Goal: Navigation & Orientation: Find specific page/section

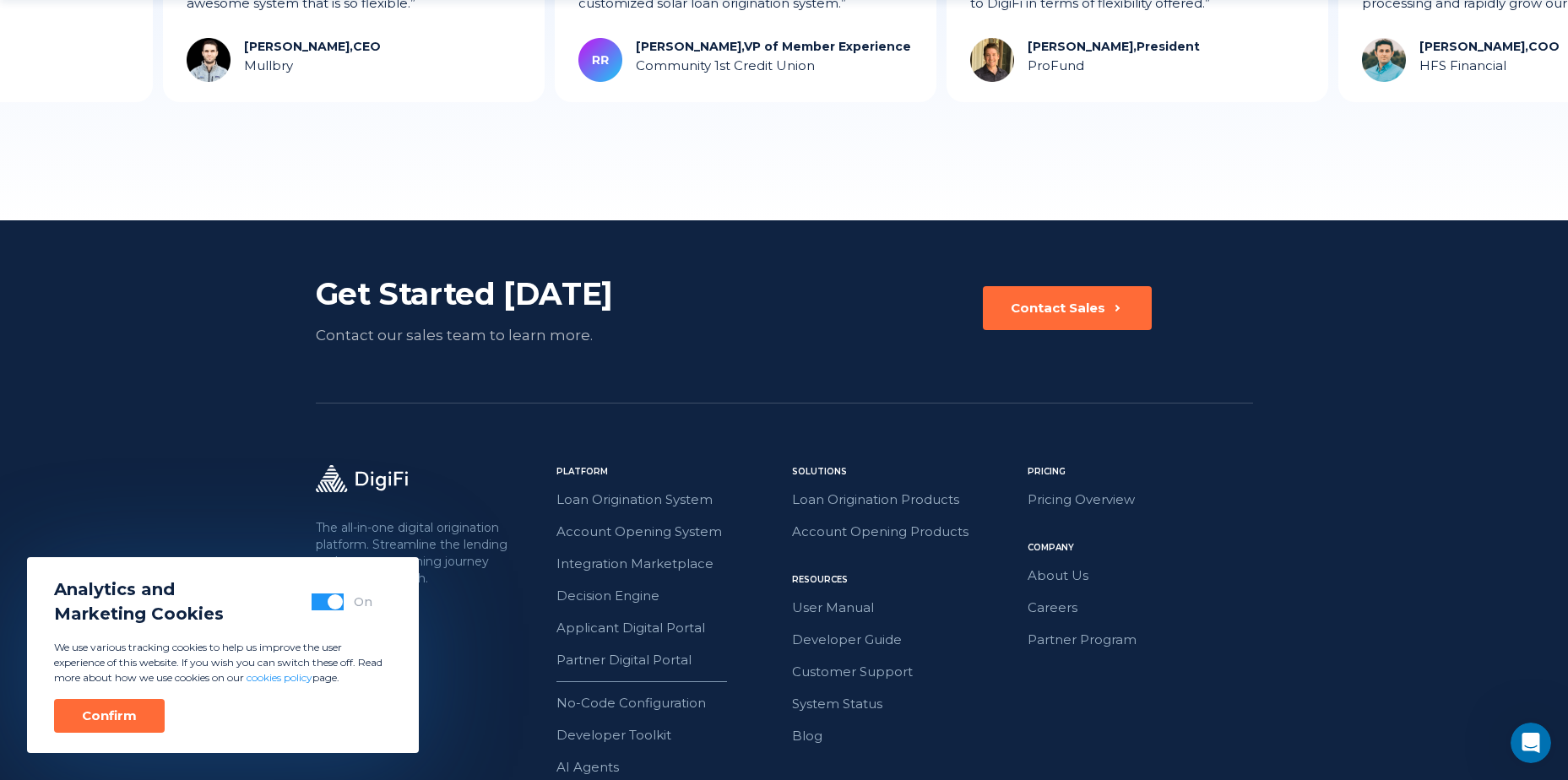
scroll to position [4698, 0]
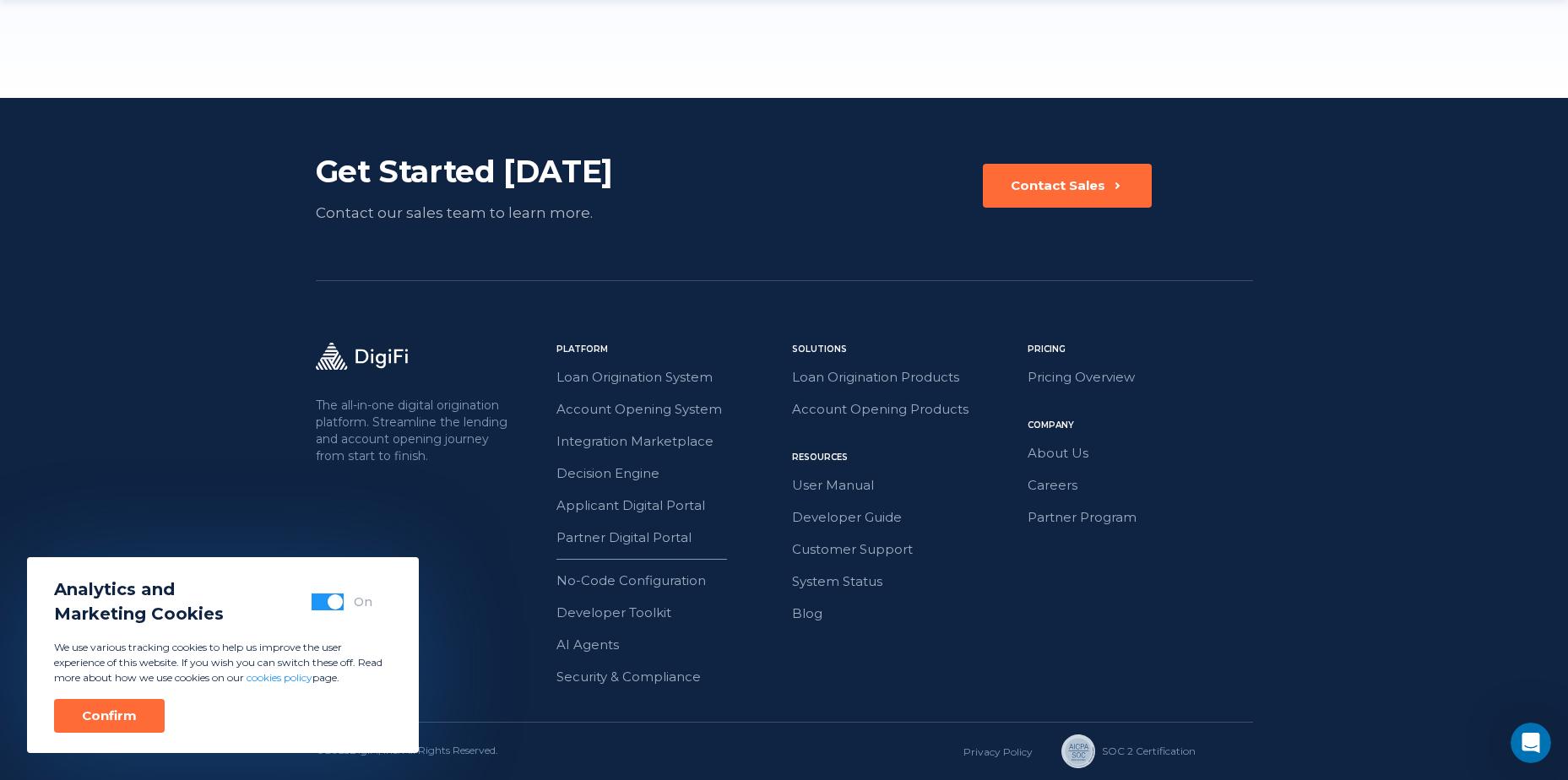
click at [964, 669] on div "Solutions Loan Origination Products Account Opening Products Pricing Pricing Ov…" at bounding box center [904, 516] width 225 height 346
click at [331, 613] on div "Analytics and Marketing Cookies On" at bounding box center [213, 602] width 318 height 49
click at [333, 611] on div "Analytics and Marketing Cookies On" at bounding box center [213, 602] width 318 height 49
click at [332, 610] on button "button" at bounding box center [328, 602] width 32 height 17
click at [122, 716] on div "Confirm" at bounding box center [109, 716] width 55 height 17
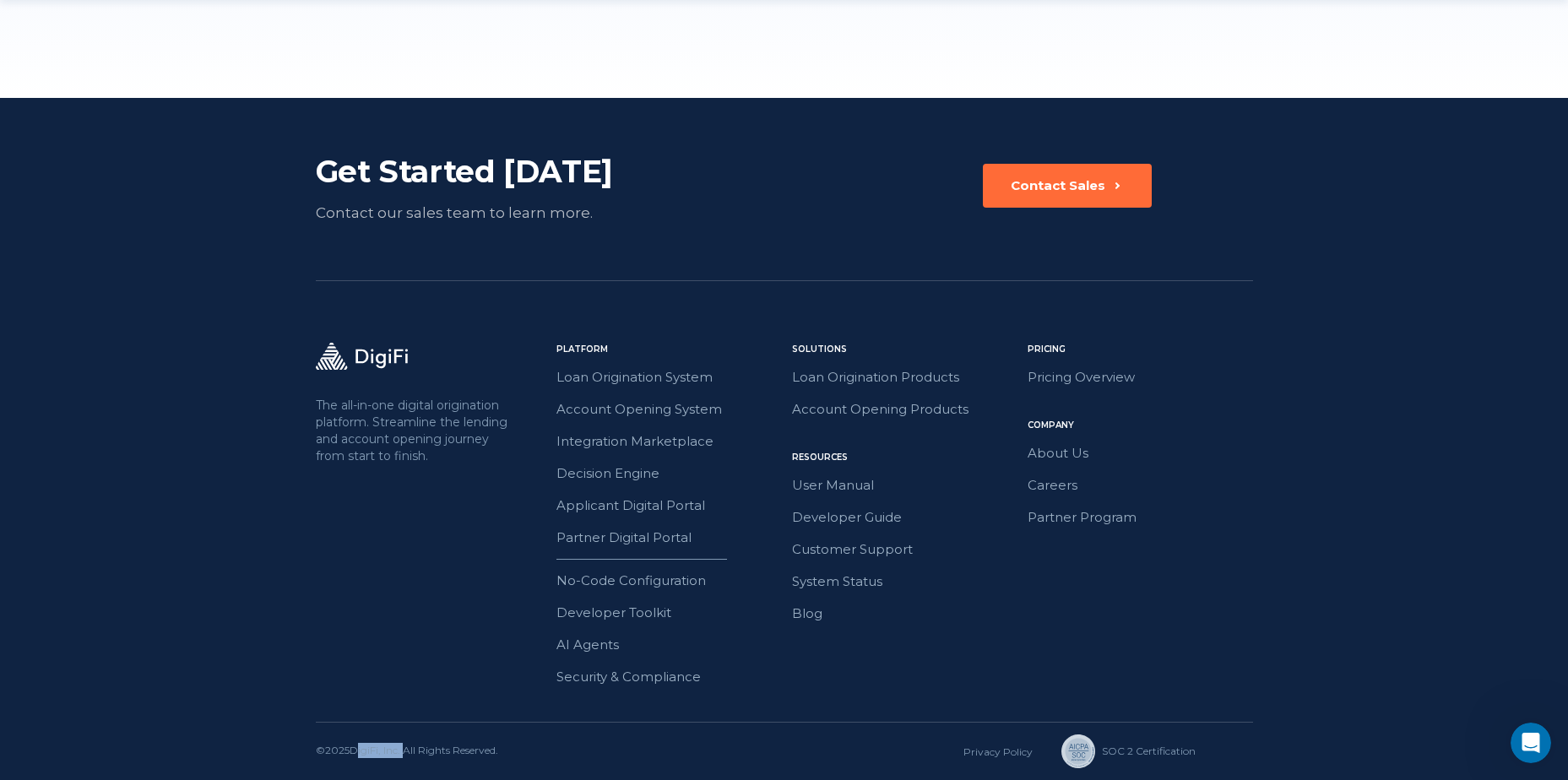
drag, startPoint x: 404, startPoint y: 750, endPoint x: 353, endPoint y: 763, distance: 52.6
click at [353, 763] on div "© 2025 DigiFi, Inc. All Rights Reserved. Privacy Policy SOC 2 Сertification" at bounding box center [784, 751] width 937 height 57
click at [466, 711] on div "The all-in-one digital origination platform. Streamline the lending and account…" at bounding box center [784, 532] width 937 height 379
drag, startPoint x: 404, startPoint y: 752, endPoint x: 348, endPoint y: 752, distance: 56.0
click at [348, 752] on div "© 2025 DigiFi, Inc. All Rights Reserved." at bounding box center [406, 751] width 182 height 17
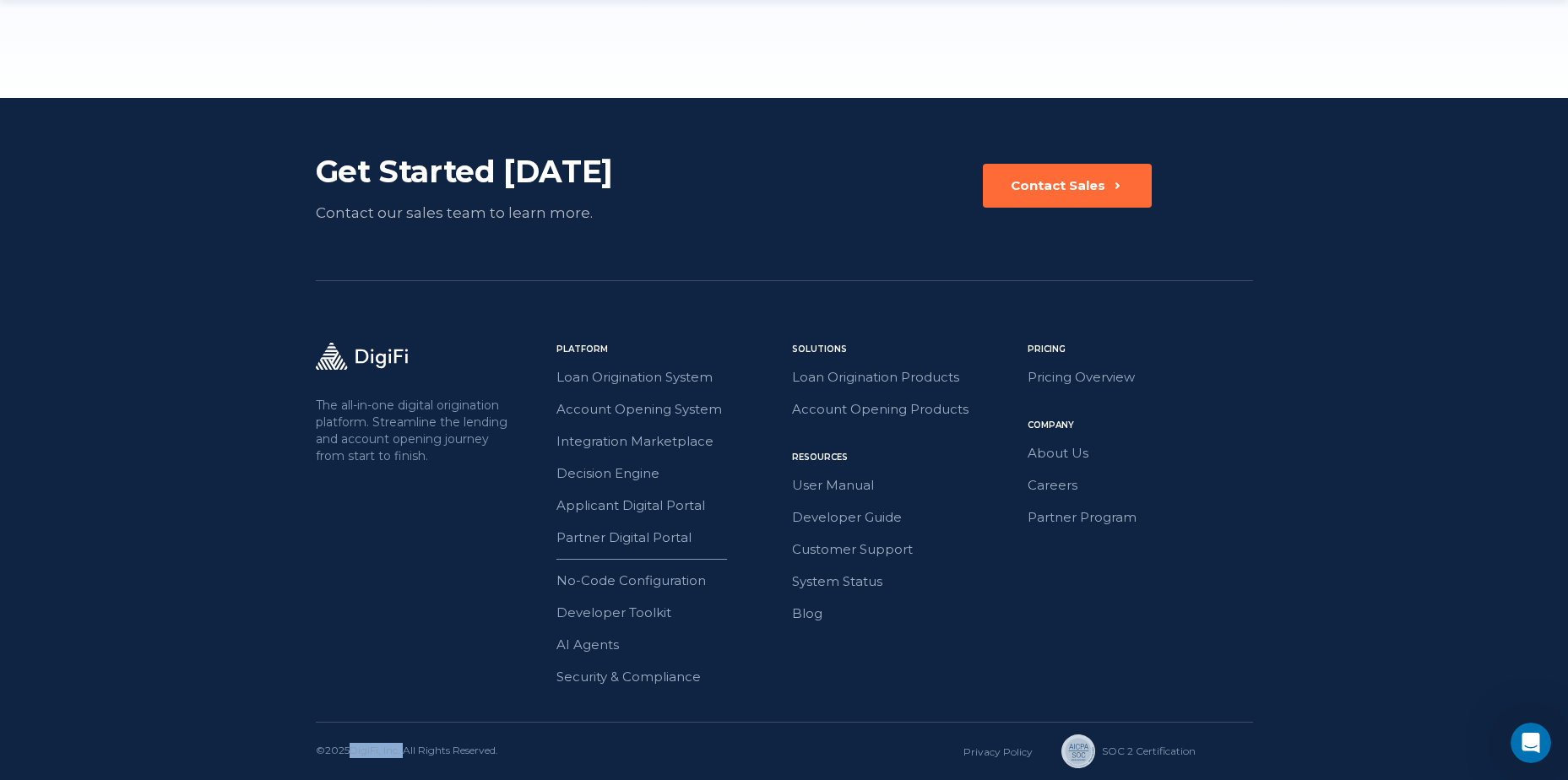
drag, startPoint x: 348, startPoint y: 752, endPoint x: 371, endPoint y: 752, distance: 23.0
drag, startPoint x: 371, startPoint y: 752, endPoint x: 260, endPoint y: 609, distance: 181.0
click at [260, 609] on footer "Get Started [DATE] Contact our sales team to learn more. Contact Sales The all-…" at bounding box center [784, 439] width 1568 height 682
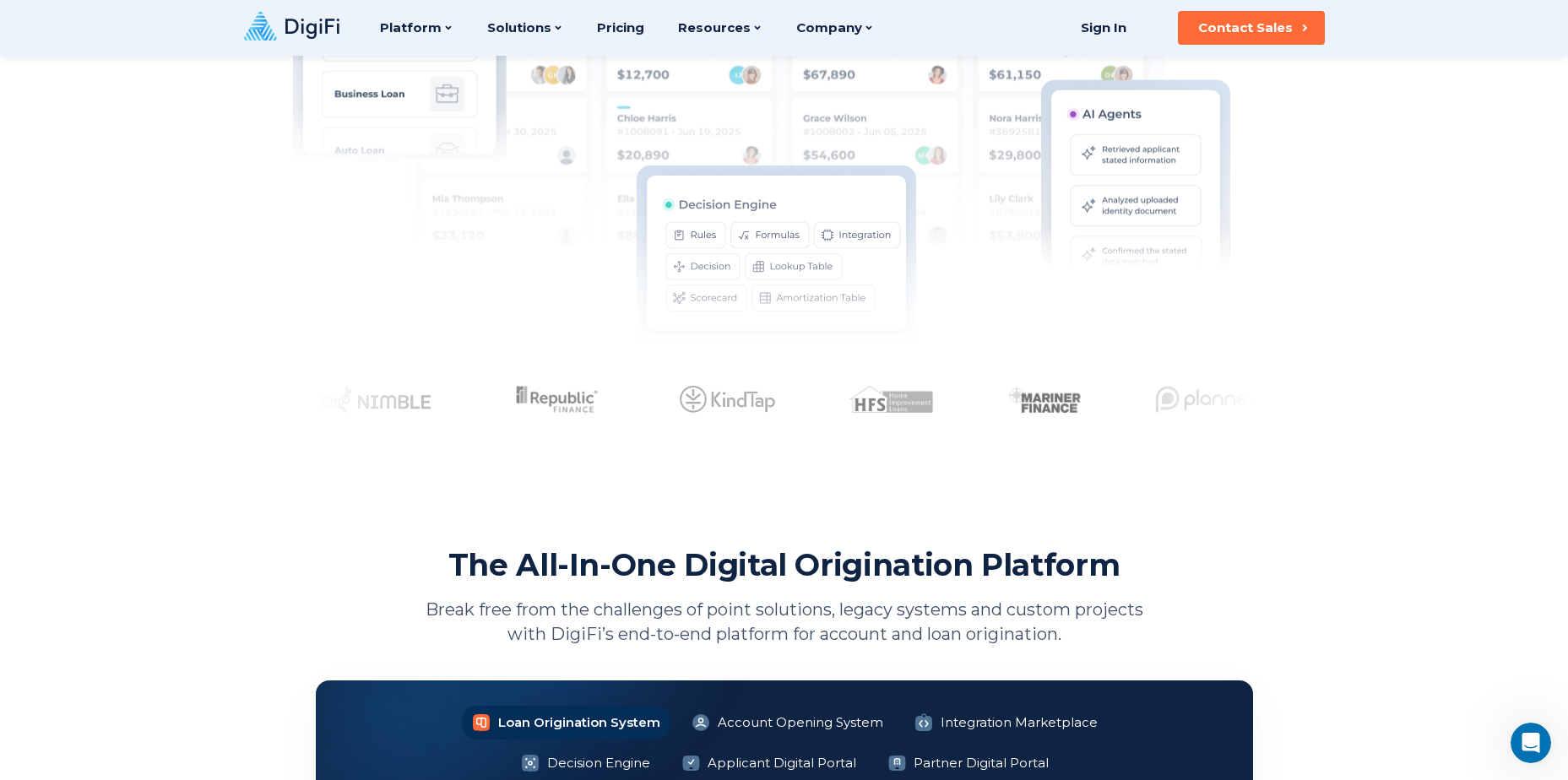
scroll to position [0, 0]
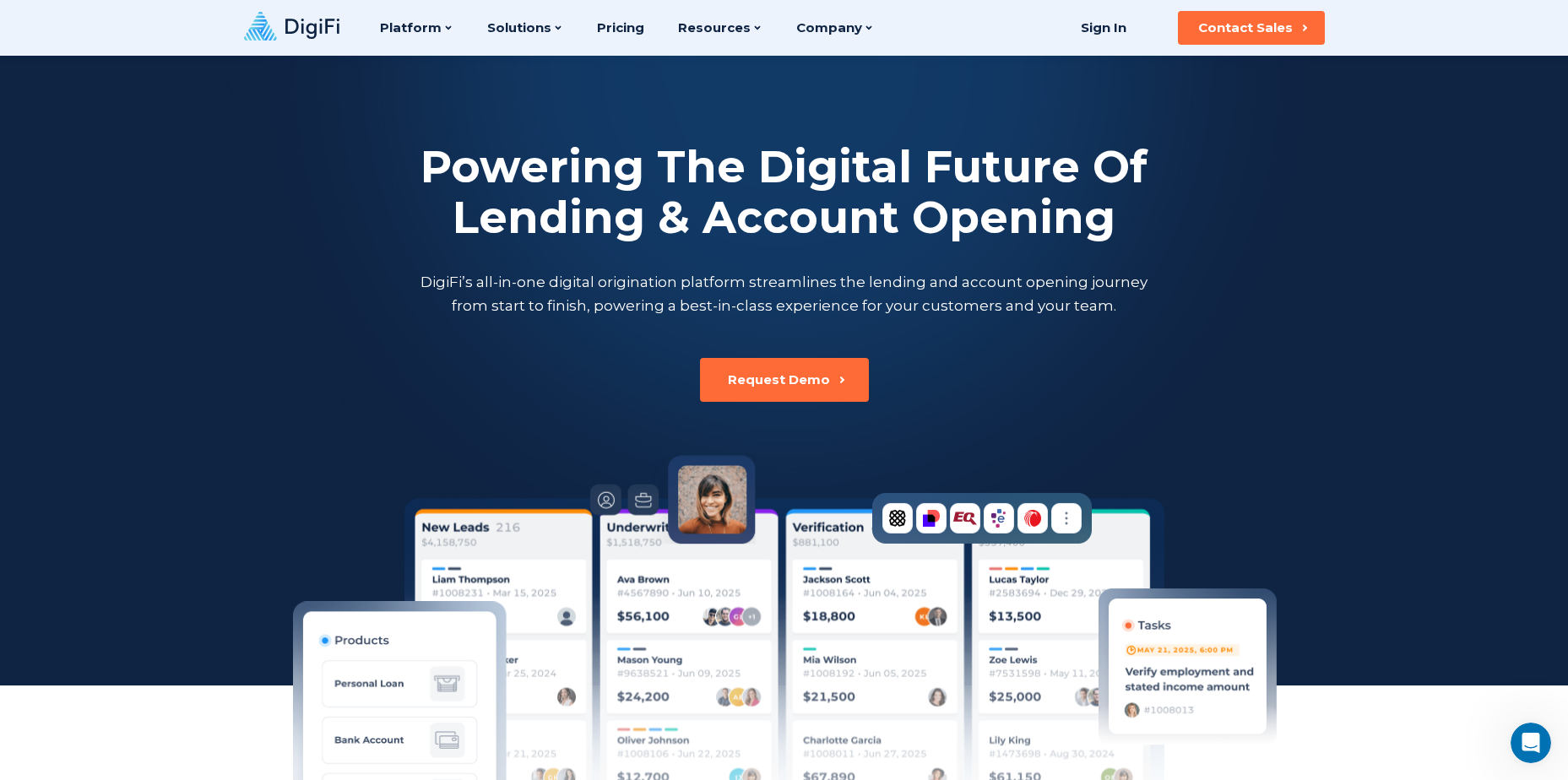
drag, startPoint x: 191, startPoint y: 655, endPoint x: 281, endPoint y: 277, distance: 388.6
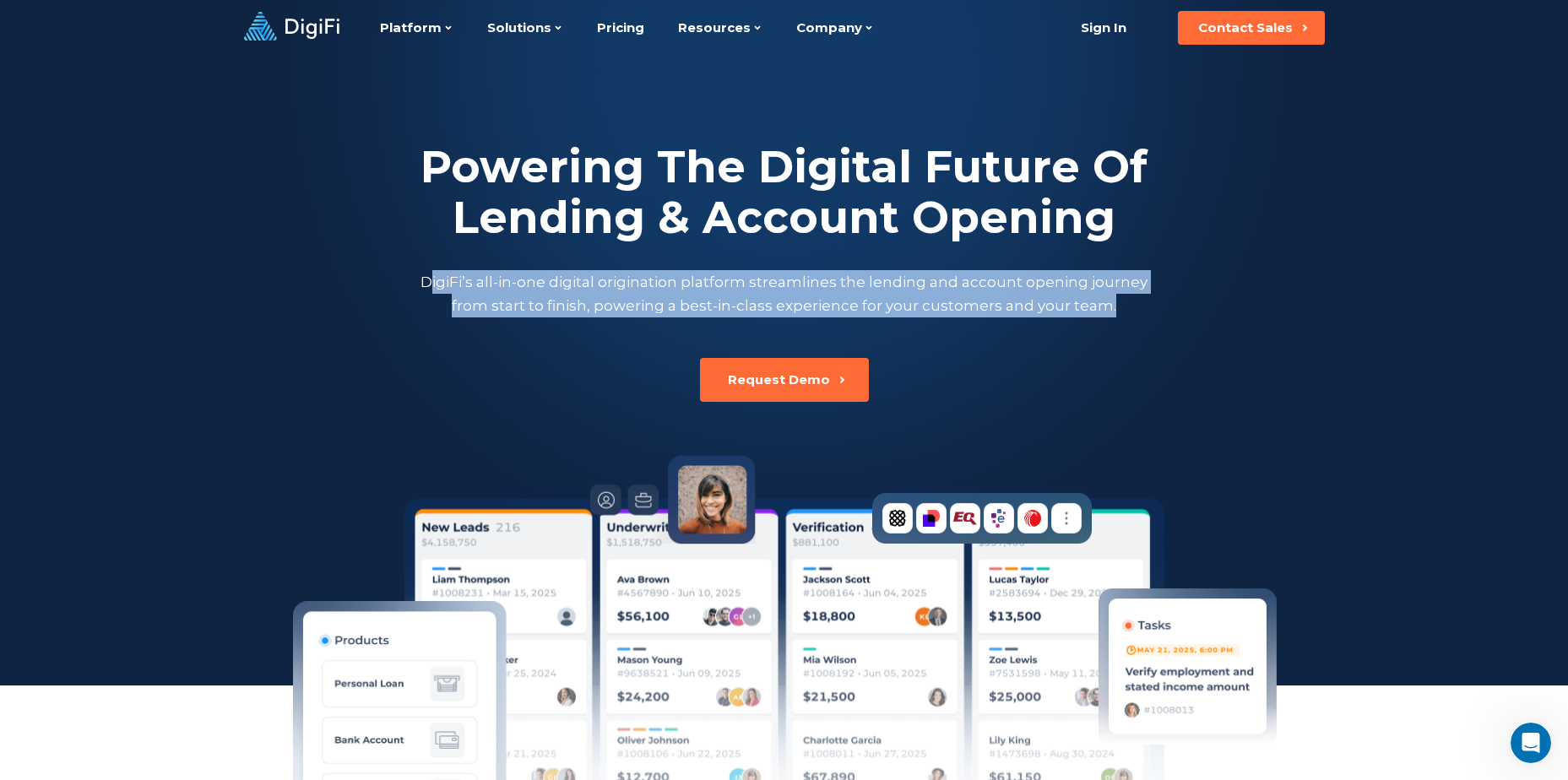
drag, startPoint x: 436, startPoint y: 280, endPoint x: 1123, endPoint y: 307, distance: 687.5
click at [1123, 307] on p "DigiFi’s all-in-one digital origination platform streamlines the lending and ac…" at bounding box center [784, 293] width 734 height 48
drag, startPoint x: 1123, startPoint y: 307, endPoint x: 1033, endPoint y: 346, distance: 98.1
click at [1034, 347] on div "Powering The Digital Future Of Lending & Account Opening DigiFi’s all-in-one di…" at bounding box center [784, 229] width 937 height 347
drag, startPoint x: 1108, startPoint y: 304, endPoint x: 427, endPoint y: 276, distance: 681.6
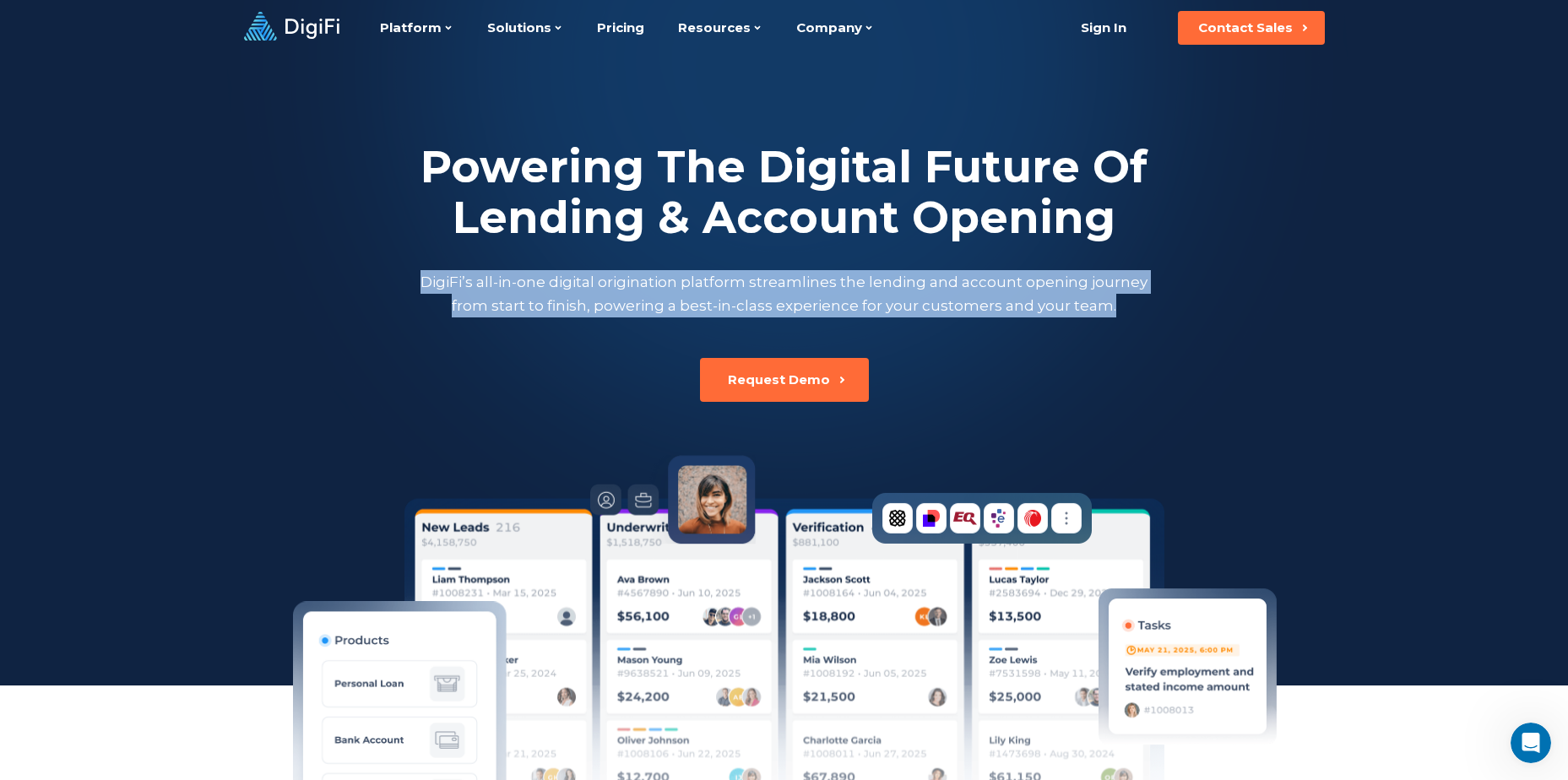
click at [427, 276] on p "DigiFi’s all-in-one digital origination platform streamlines the lending and ac…" at bounding box center [784, 293] width 734 height 48
drag, startPoint x: 427, startPoint y: 276, endPoint x: 506, endPoint y: 301, distance: 82.9
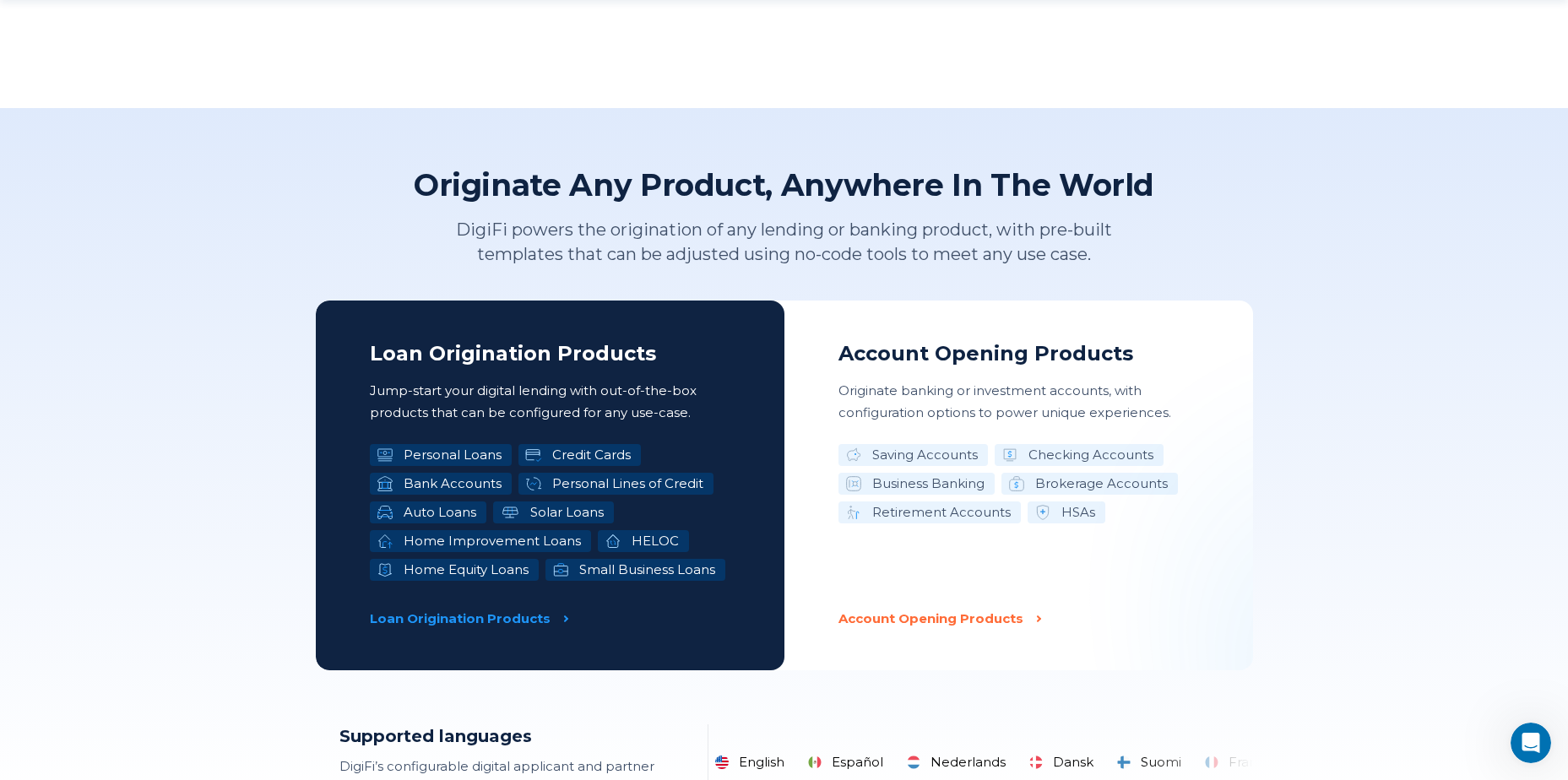
scroll to position [4698, 0]
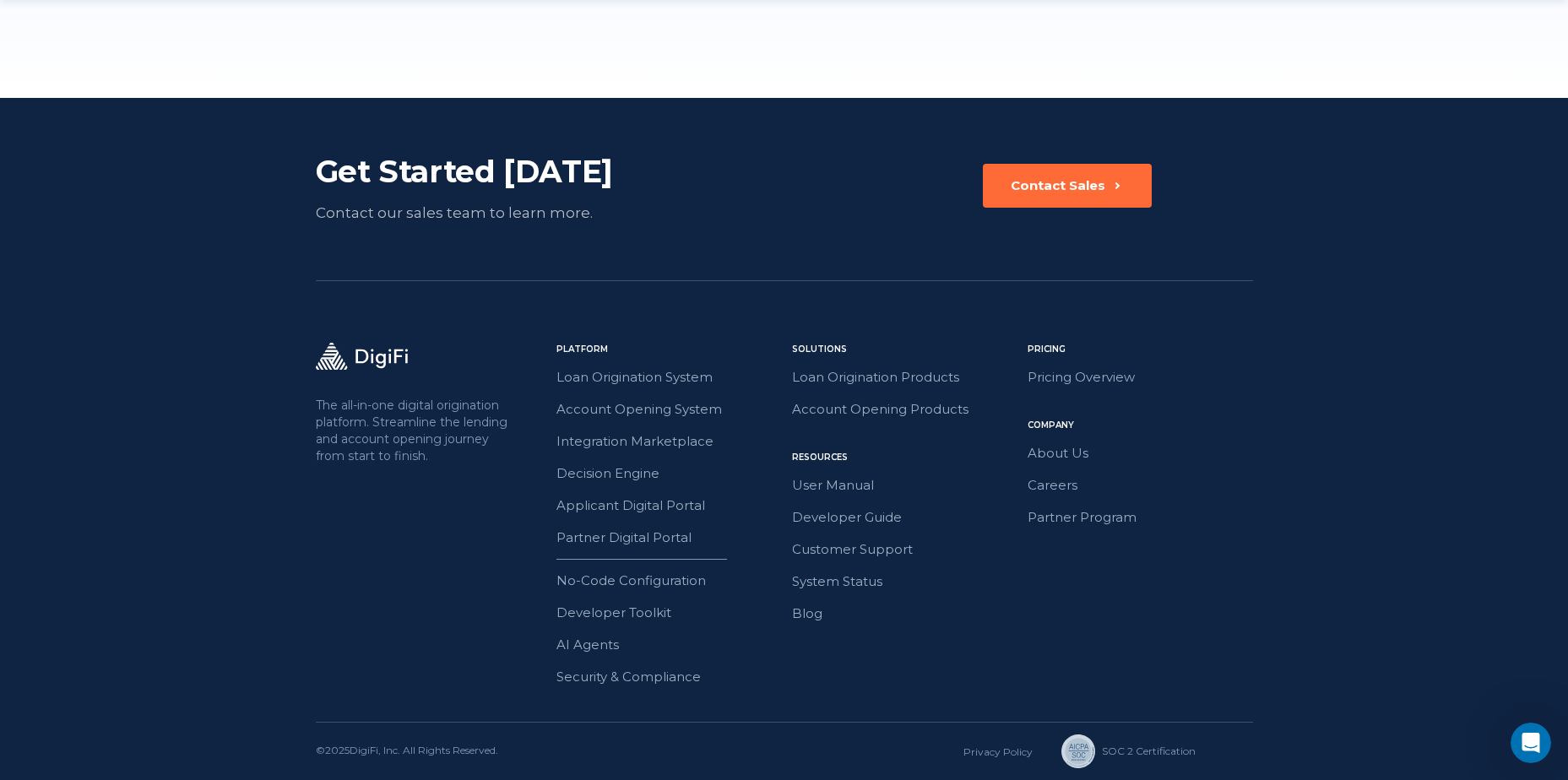
drag, startPoint x: 599, startPoint y: 339, endPoint x: 501, endPoint y: 745, distance: 417.7
drag, startPoint x: 405, startPoint y: 750, endPoint x: 354, endPoint y: 747, distance: 51.1
click at [354, 747] on div "© 2025 DigiFi, Inc. All Rights Reserved." at bounding box center [406, 751] width 182 height 17
drag, startPoint x: 354, startPoint y: 747, endPoint x: 365, endPoint y: 748, distance: 11.0
copy div "DigiFi, Inc."
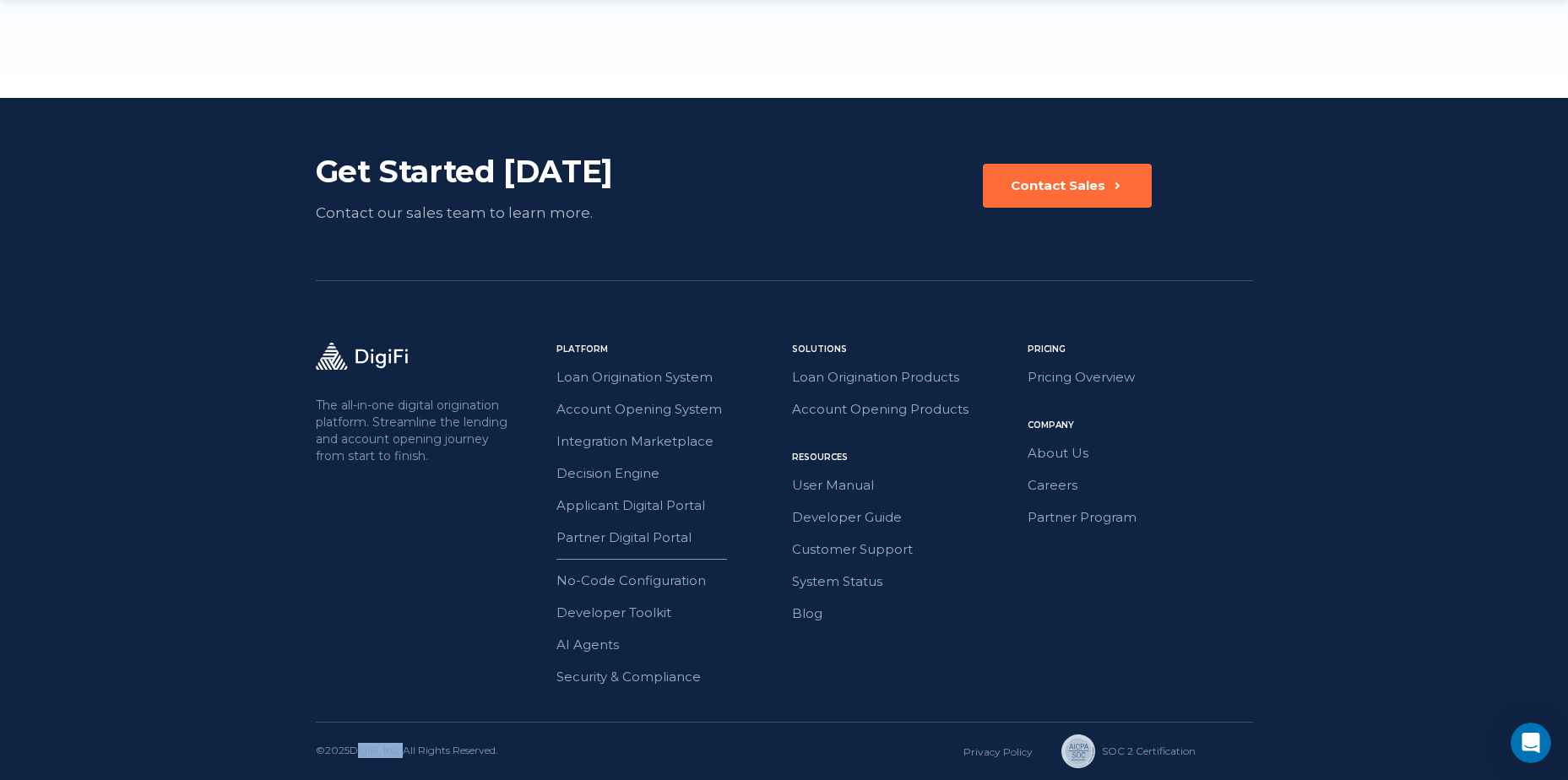
copy div "DigiFi, Inc."
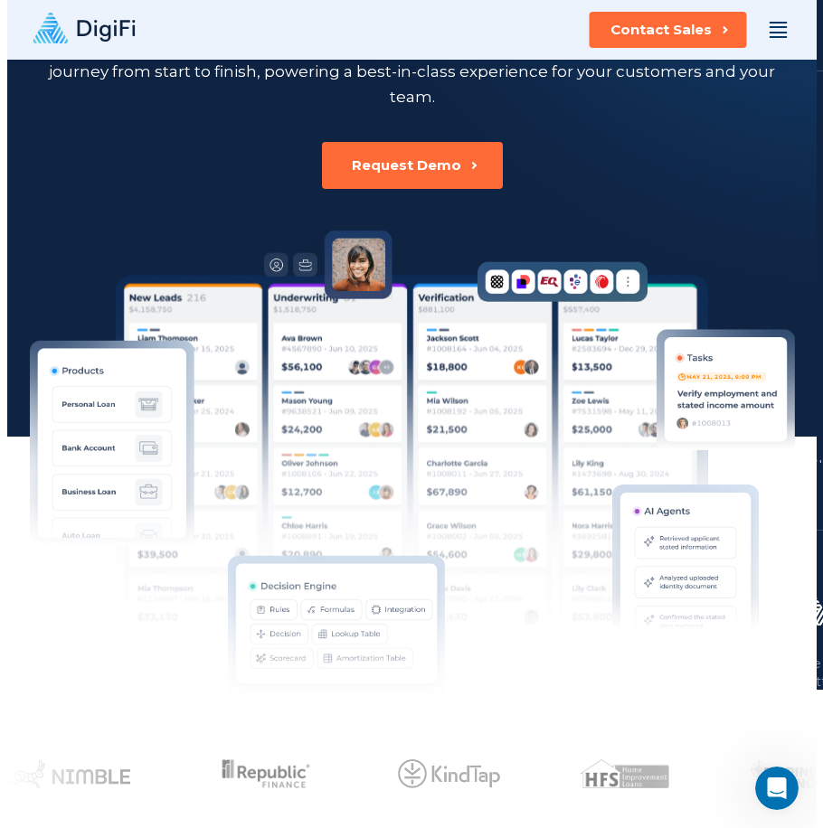
scroll to position [0, 0]
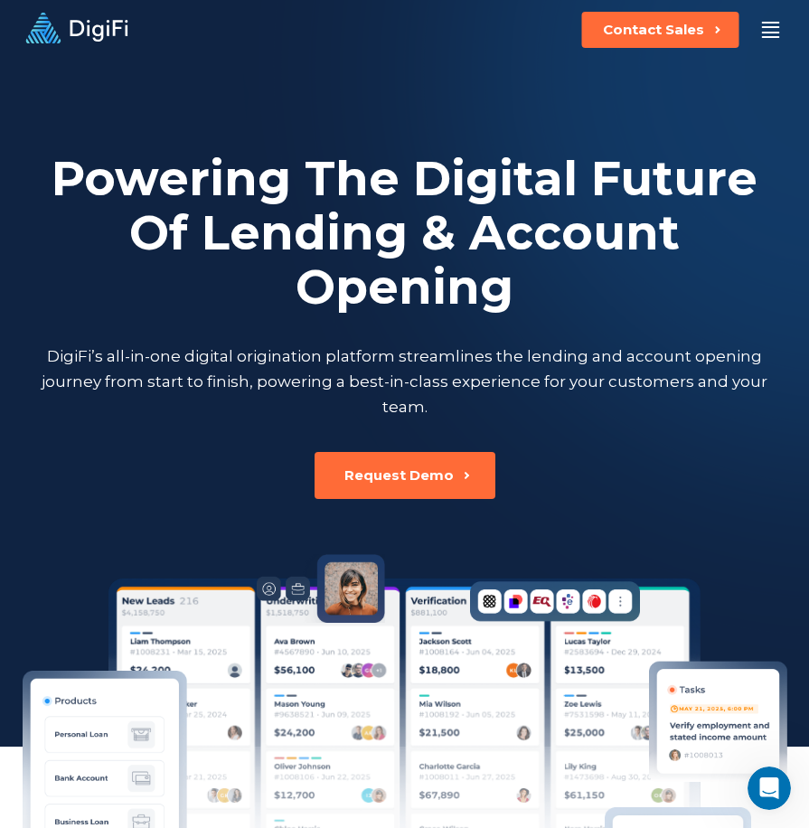
click at [756, 42] on div "Platform Platform Loan Origination System Account Opening System Integration Ma…" at bounding box center [404, 30] width 809 height 36
click at [767, 34] on div at bounding box center [770, 30] width 18 height 16
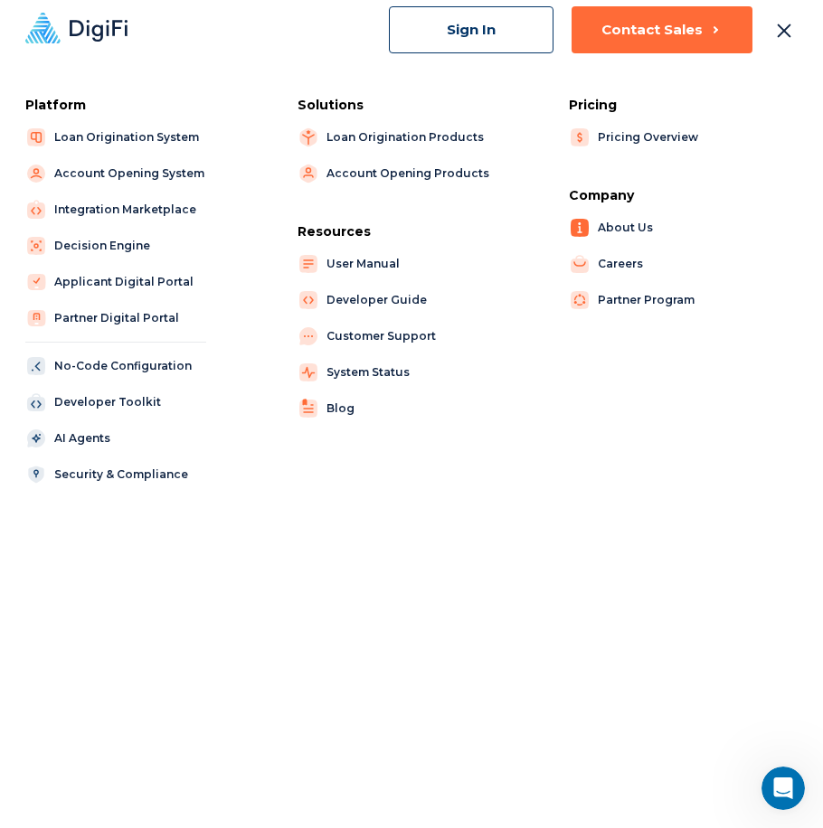
click at [617, 224] on link "About Us" at bounding box center [652, 227] width 166 height 25
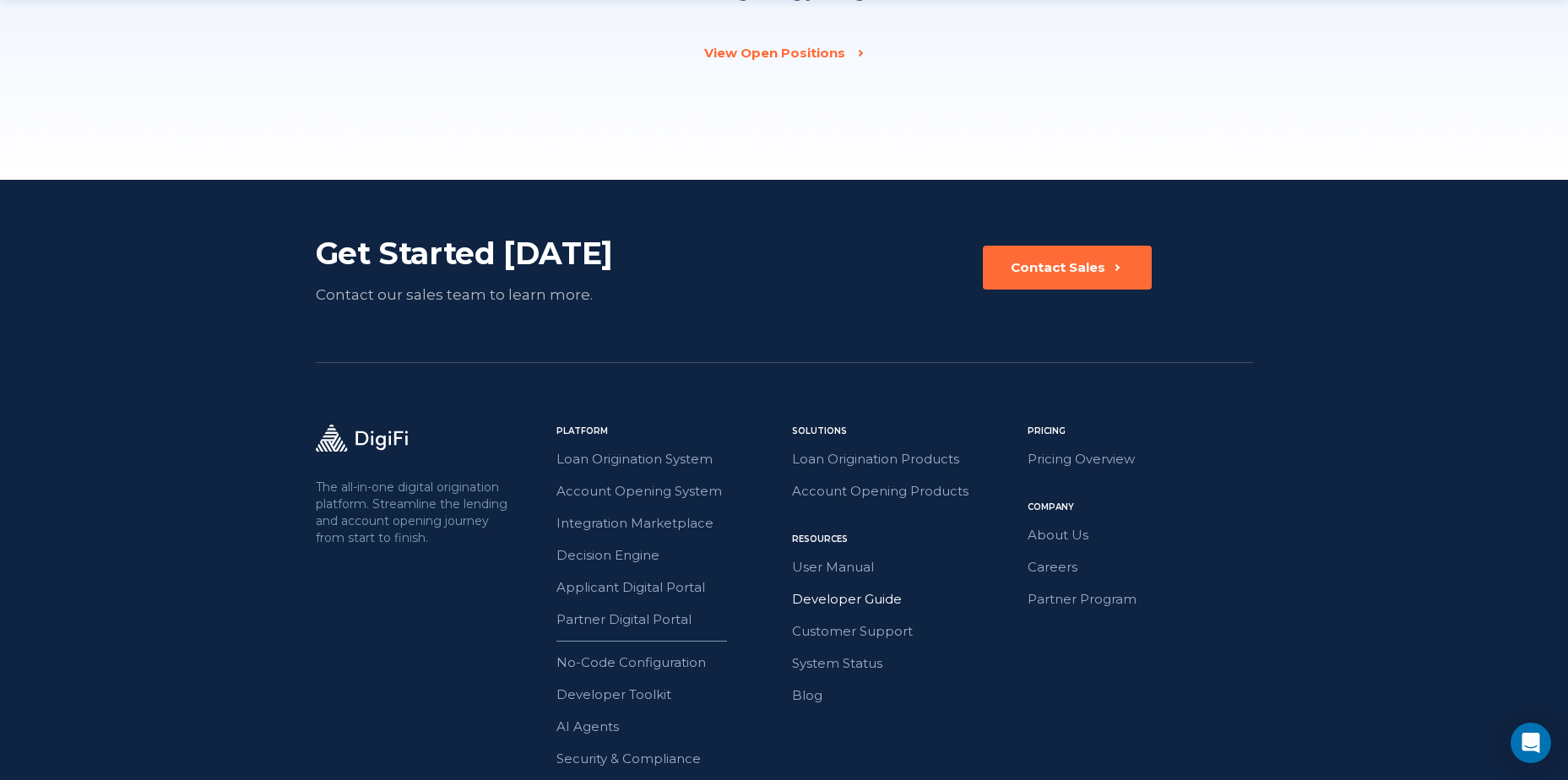
scroll to position [2625, 0]
